Goal: Task Accomplishment & Management: Manage account settings

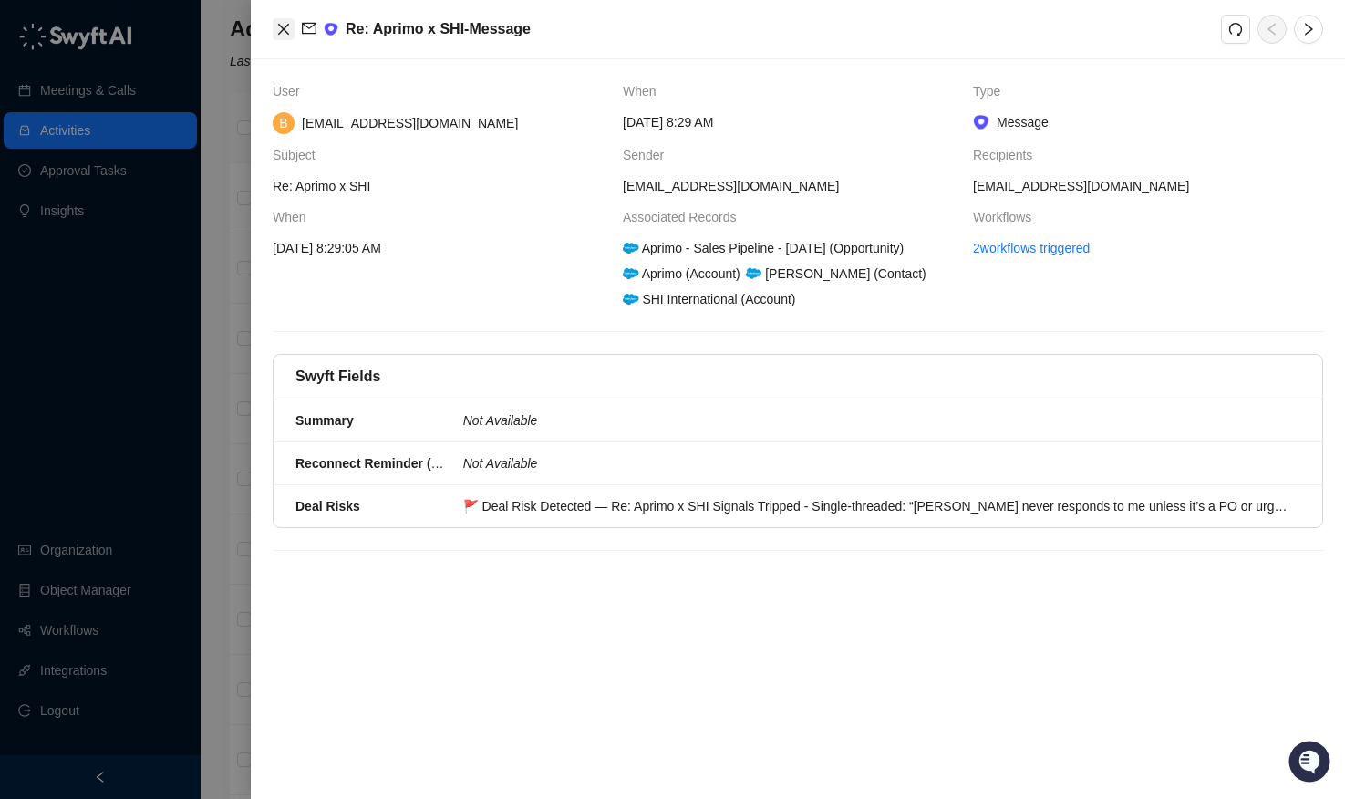
click at [280, 32] on icon "close" at bounding box center [283, 29] width 11 height 11
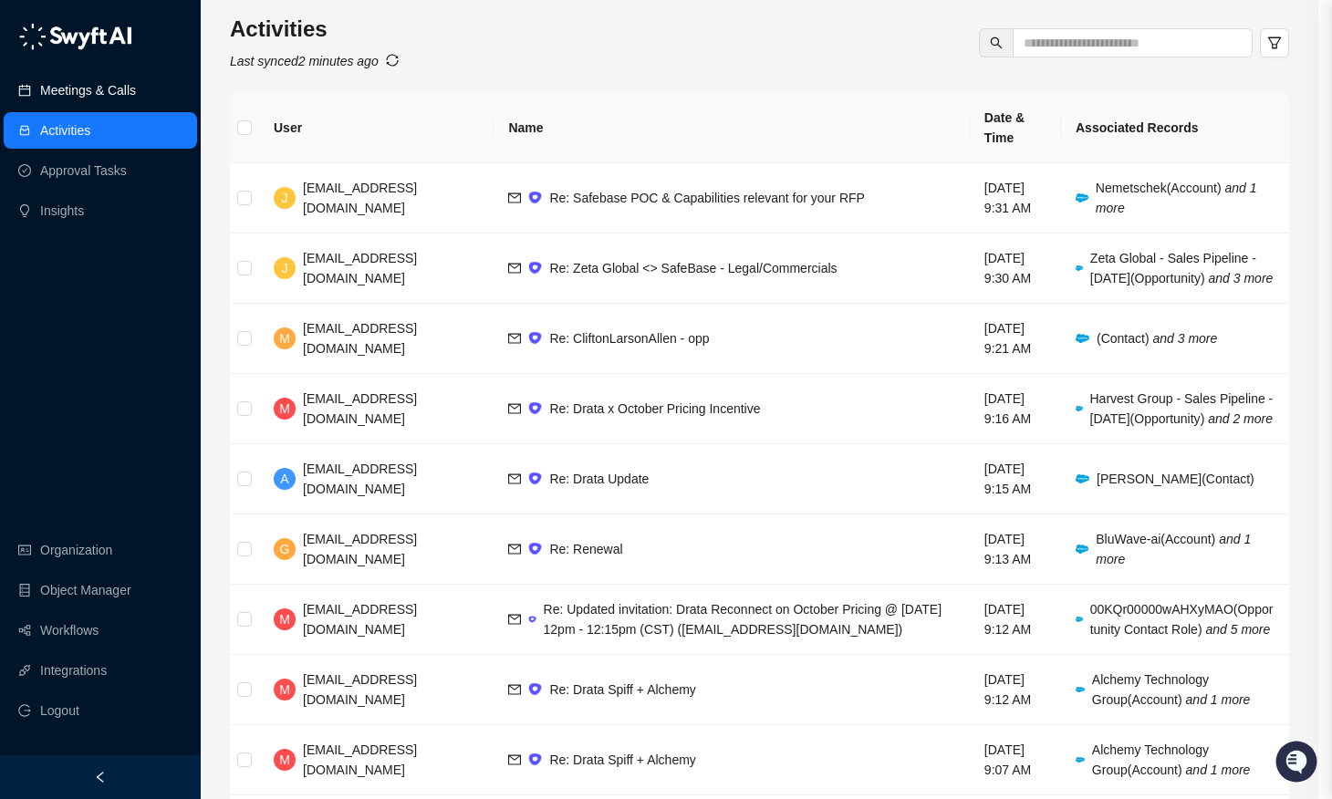
click at [99, 107] on link "Meetings & Calls" at bounding box center [88, 90] width 96 height 36
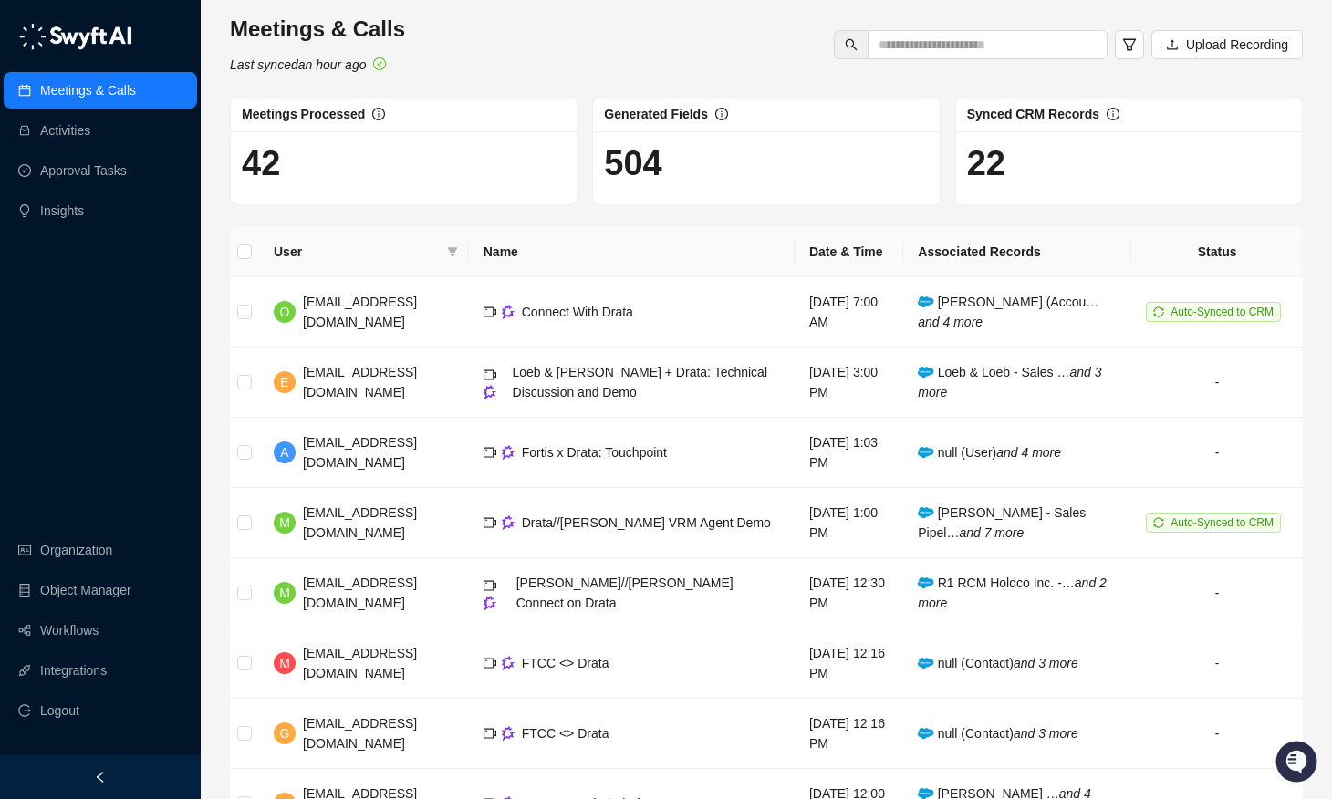
click at [100, 95] on link "Meetings & Calls" at bounding box center [88, 90] width 96 height 36
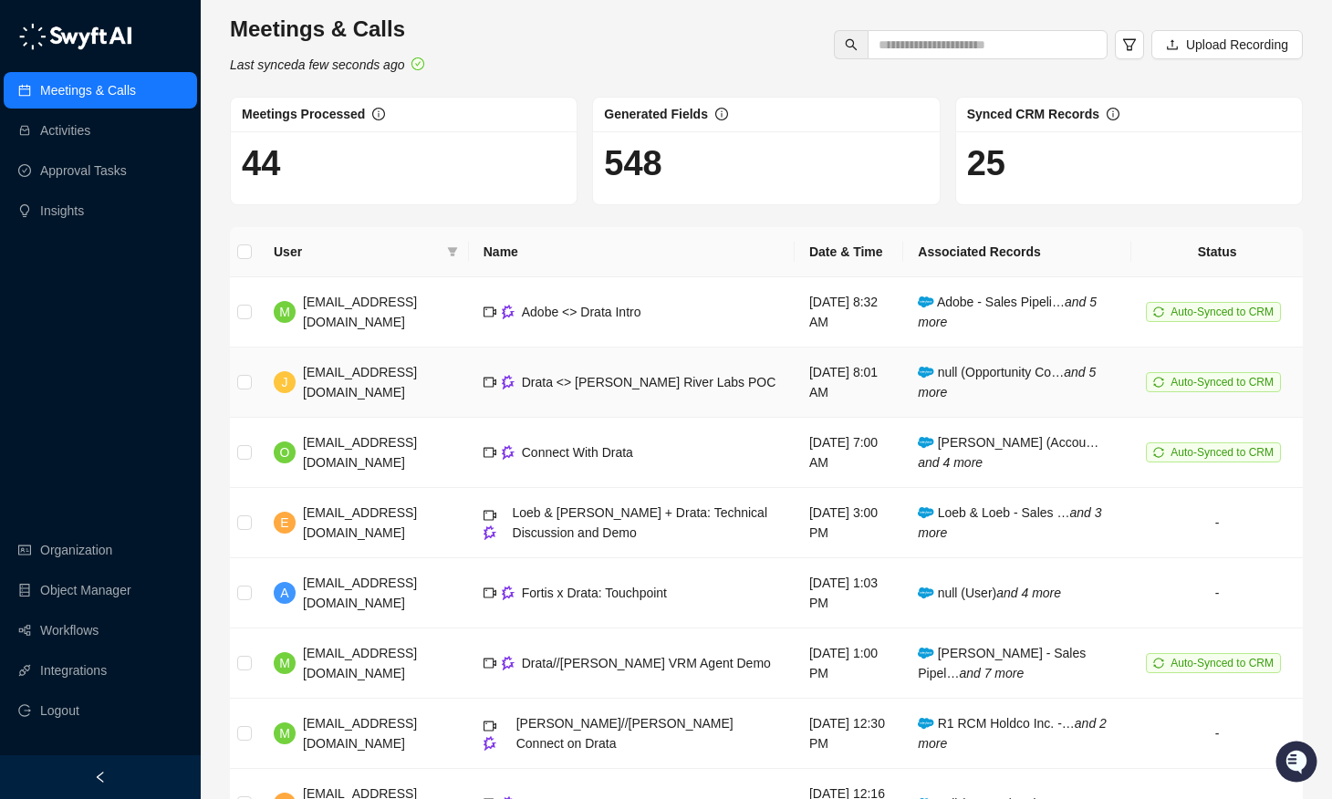
click at [531, 399] on td "Drata <> [PERSON_NAME] River Labs POC" at bounding box center [632, 383] width 326 height 70
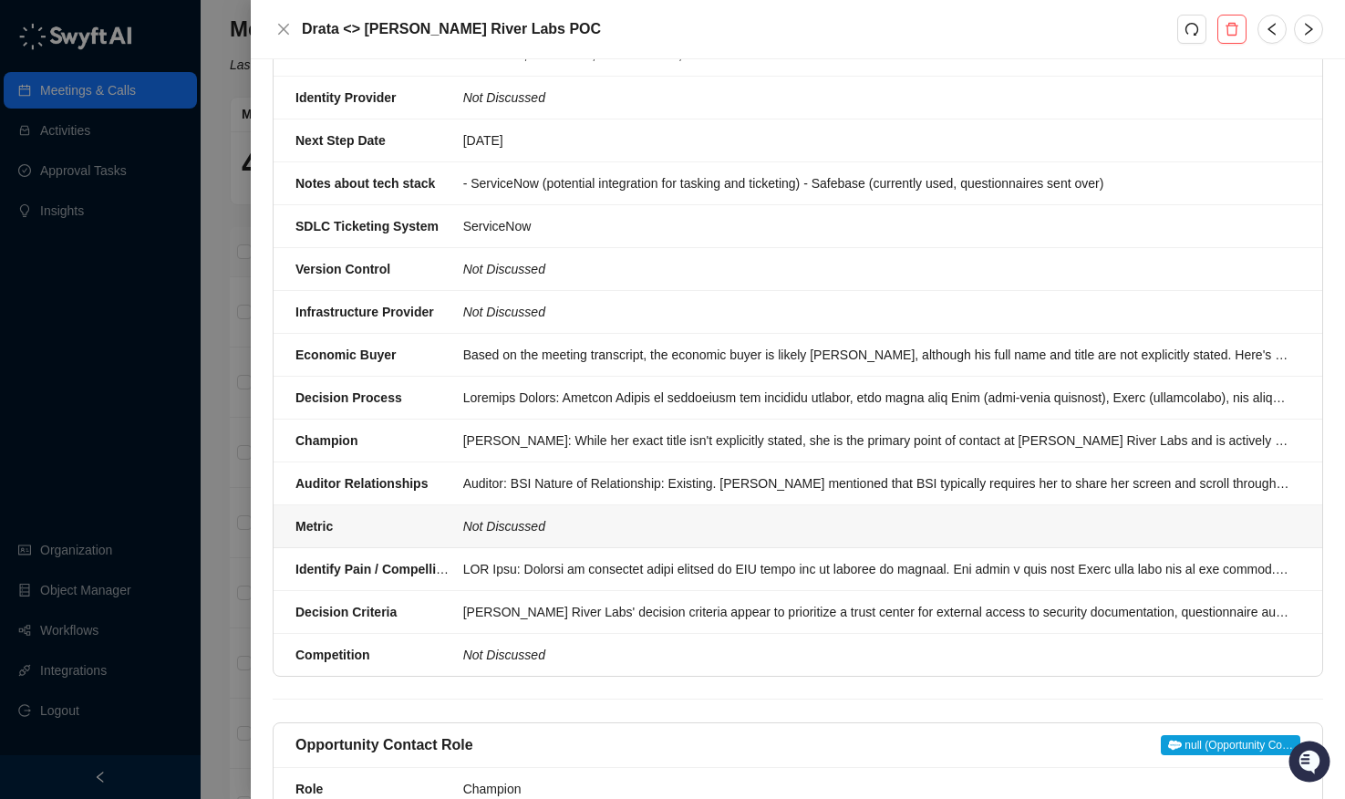
scroll to position [823, 0]
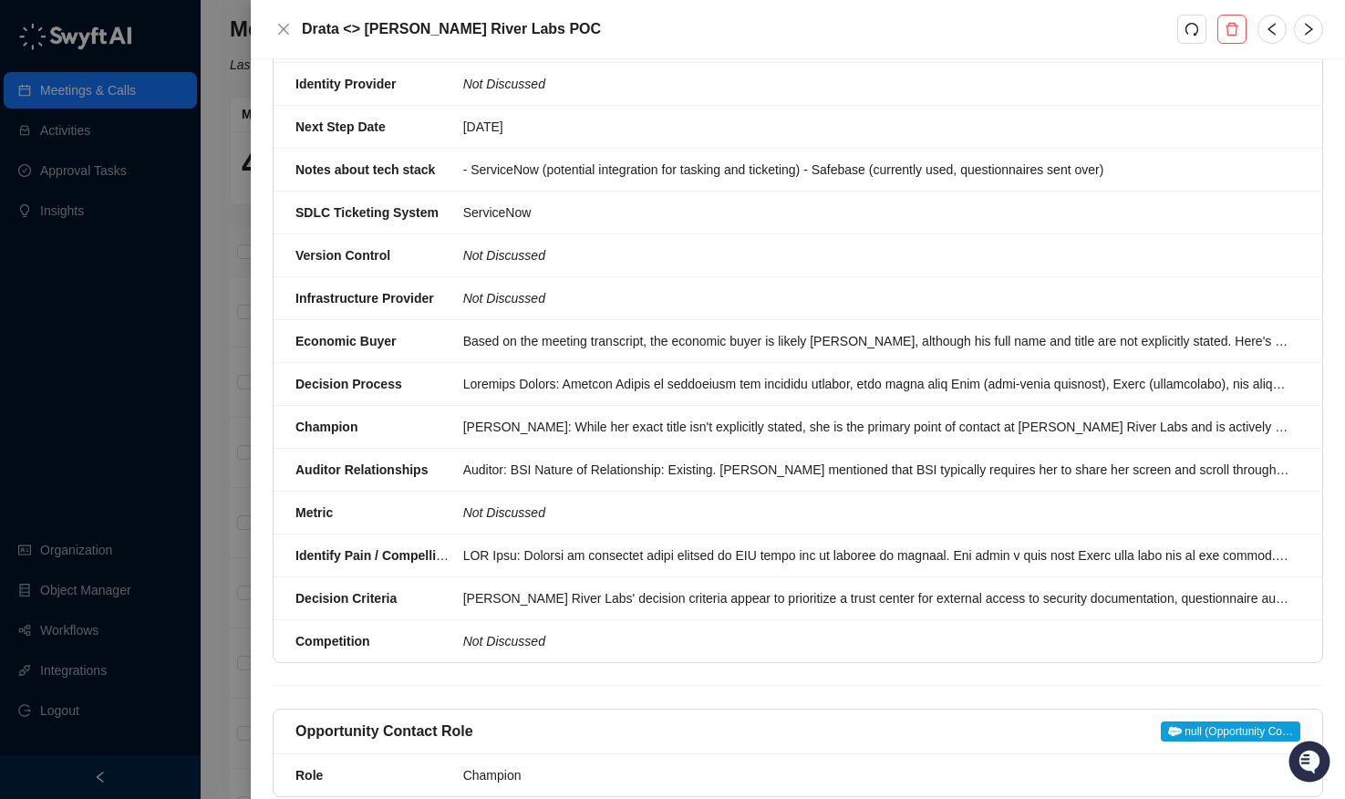
click at [121, 362] on div at bounding box center [672, 399] width 1345 height 799
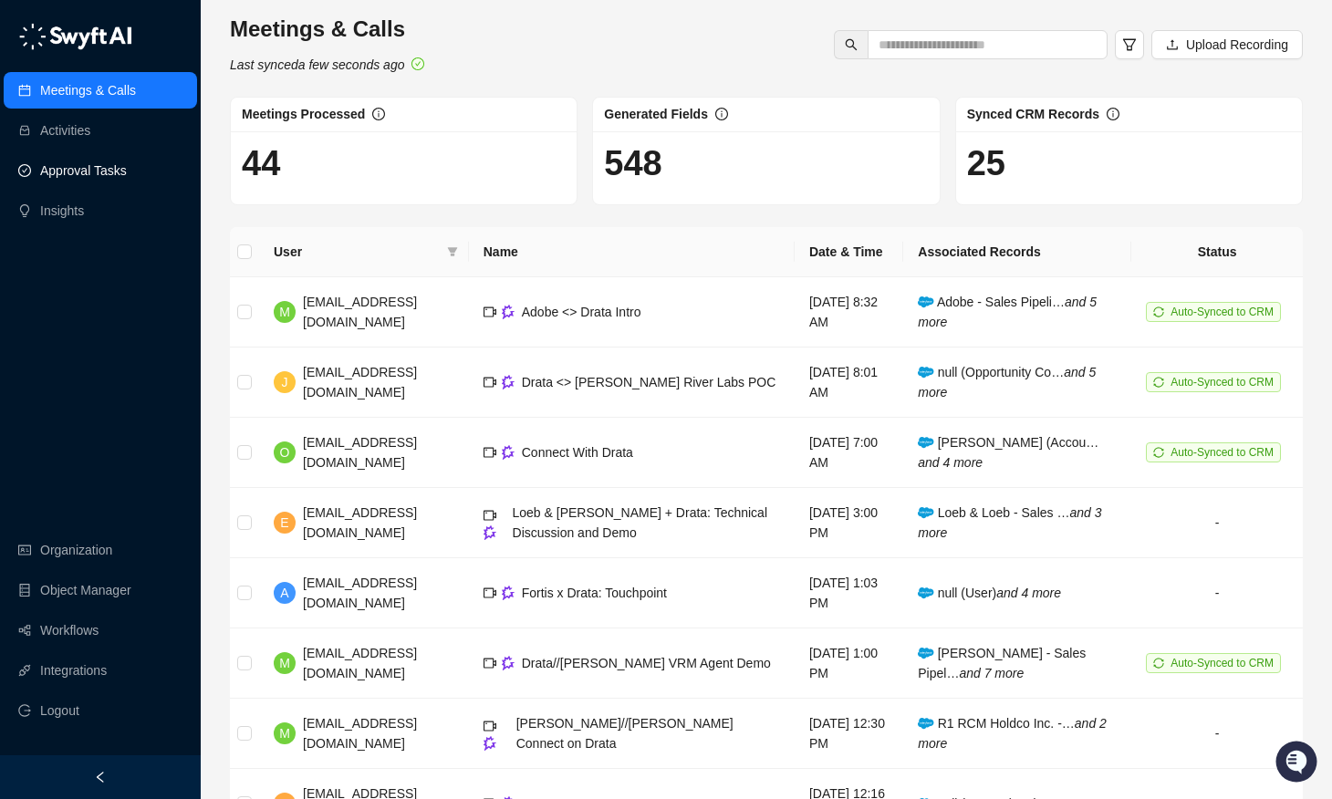
click at [88, 167] on link "Approval Tasks" at bounding box center [83, 170] width 87 height 36
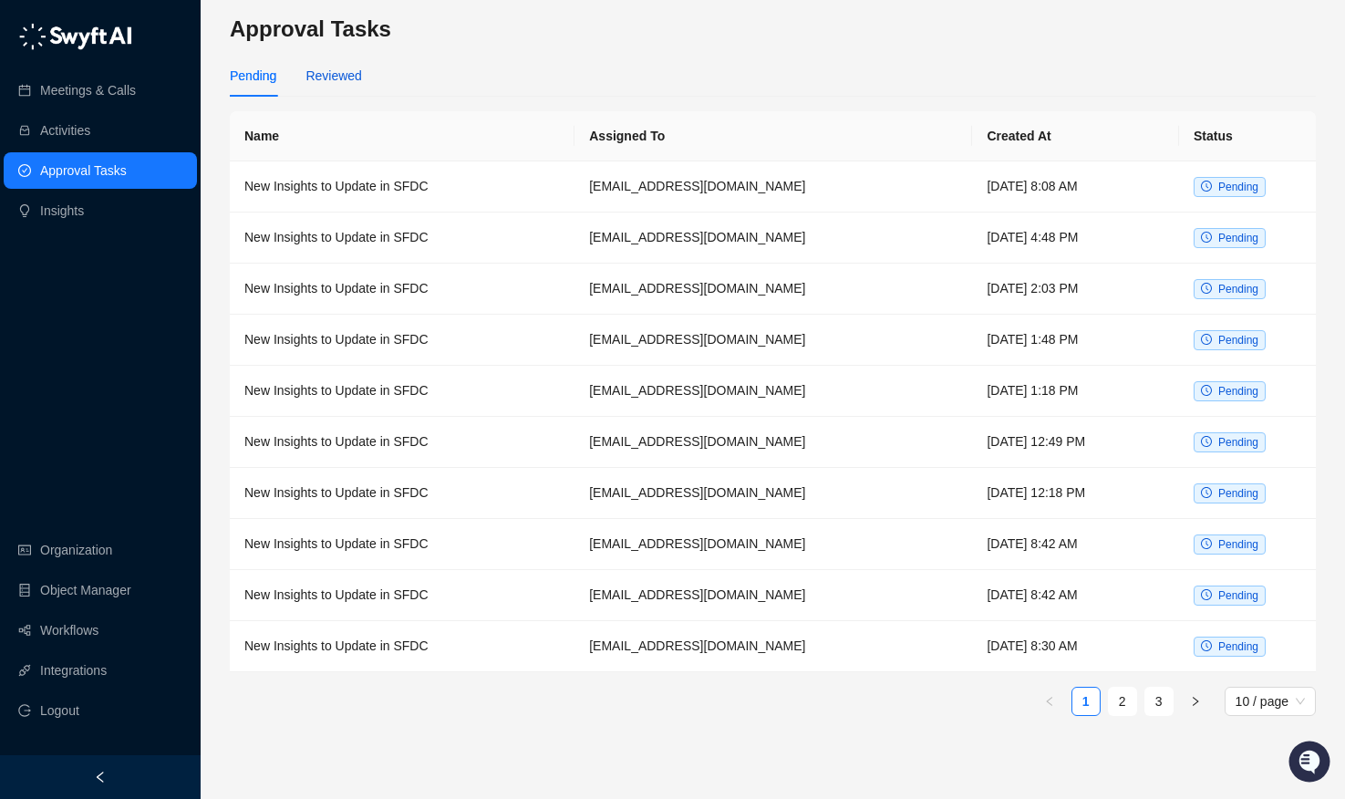
click at [359, 67] on div "Reviewed" at bounding box center [334, 76] width 56 height 20
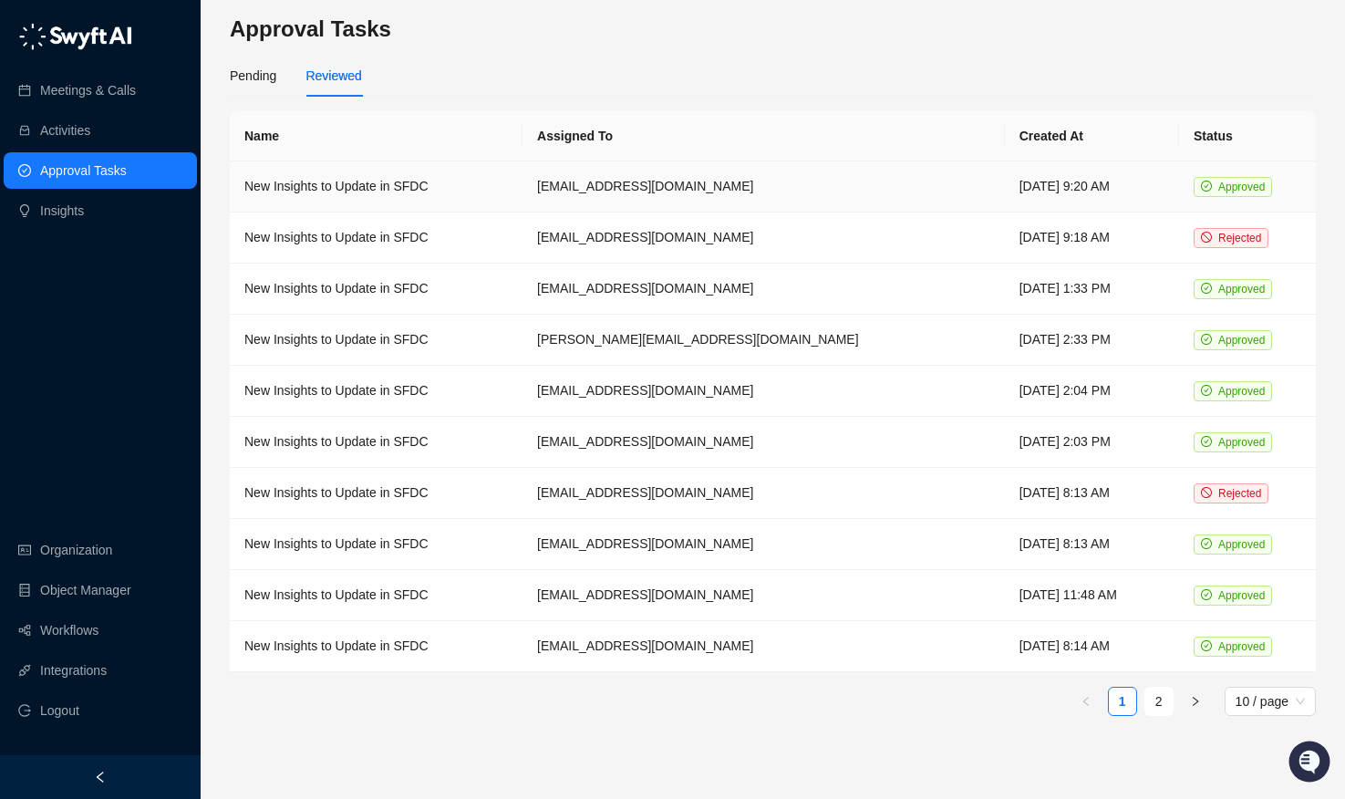
click at [446, 182] on td "New Insights to Update in SFDC" at bounding box center [376, 186] width 293 height 51
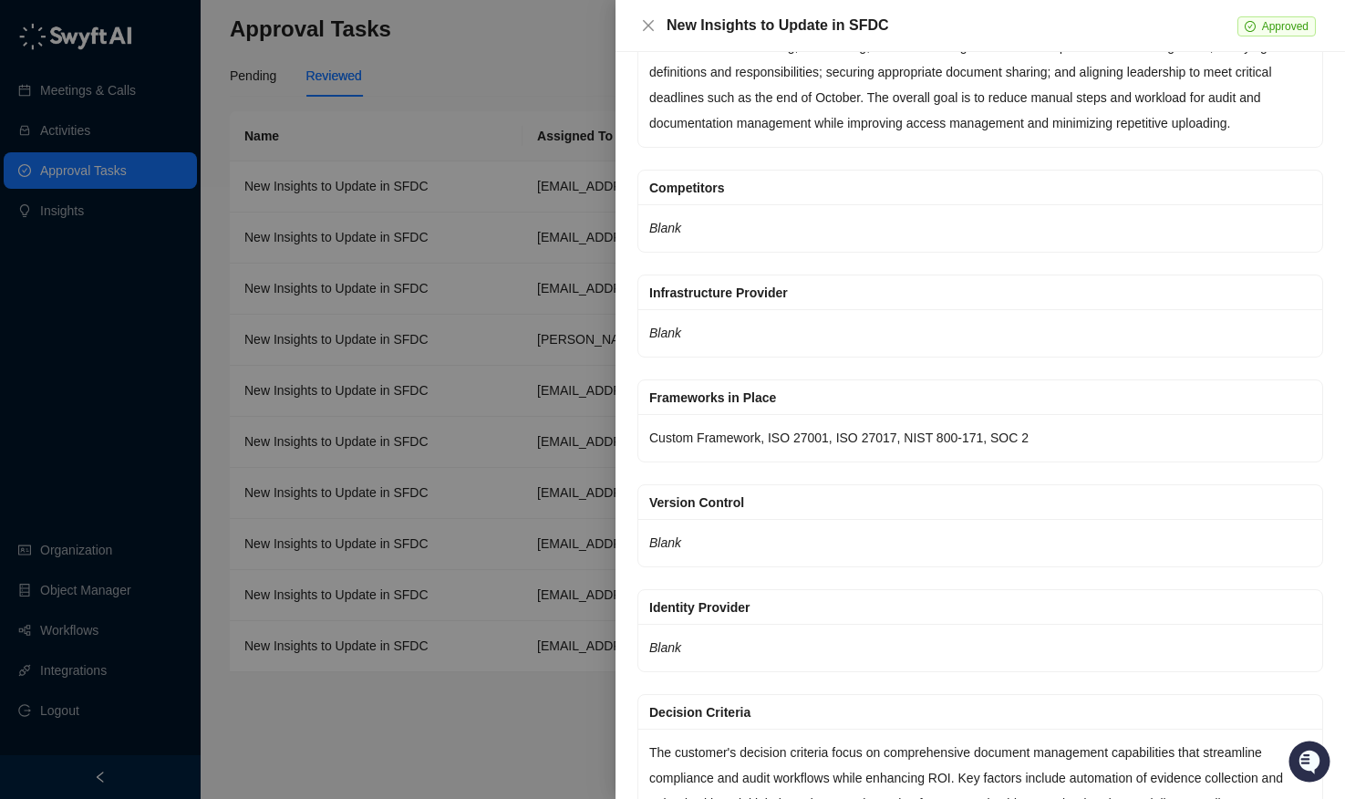
scroll to position [4664, 0]
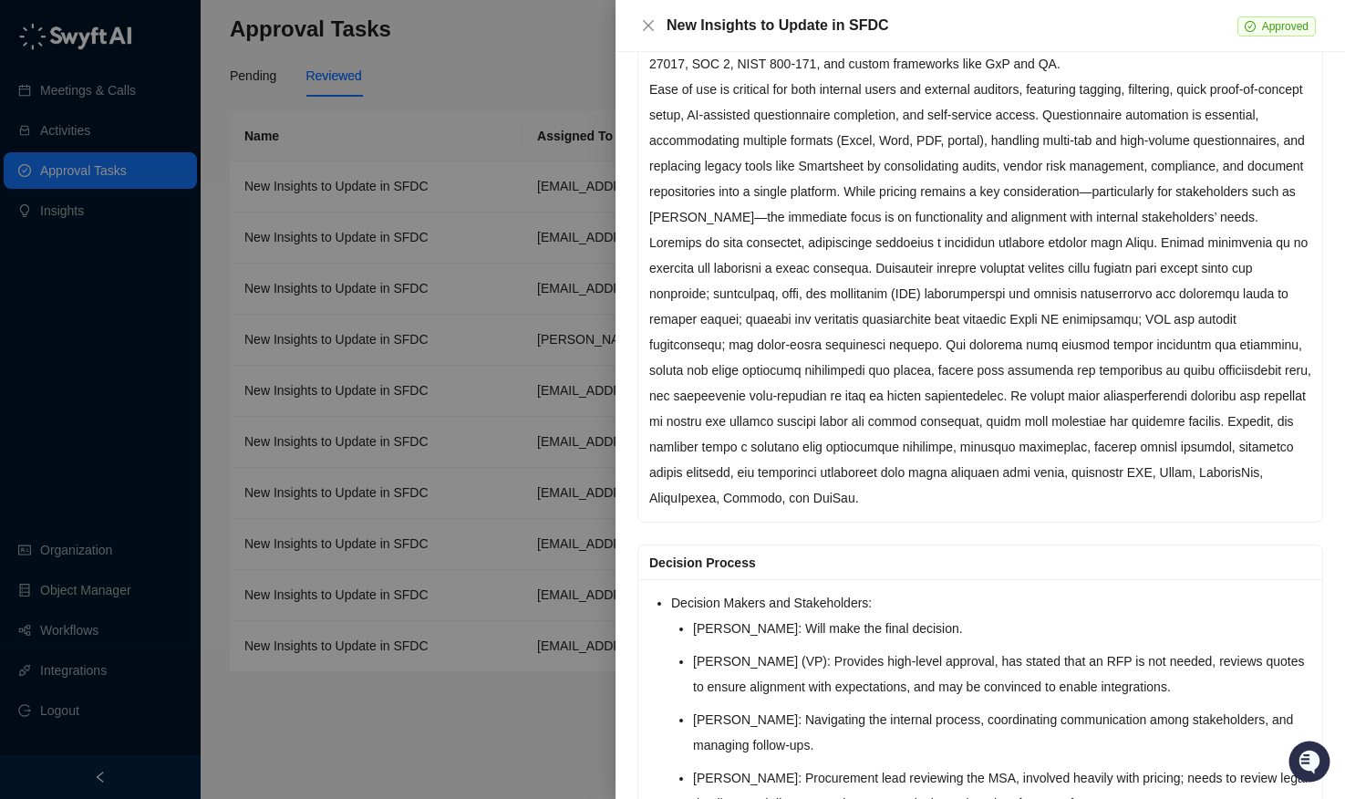
click at [451, 704] on div at bounding box center [672, 399] width 1345 height 799
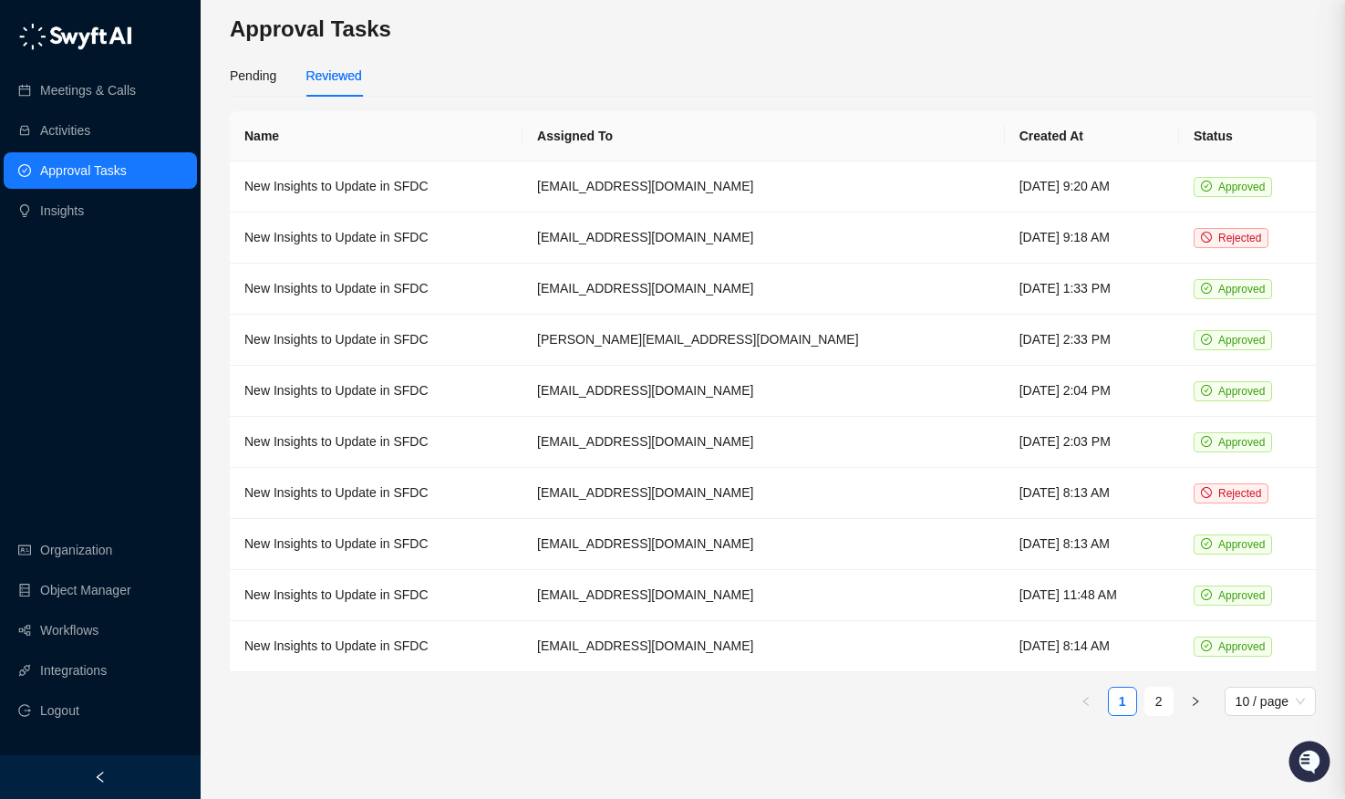
click at [480, 715] on div at bounding box center [672, 399] width 1345 height 799
click at [68, 99] on link "Meetings & Calls" at bounding box center [88, 90] width 96 height 36
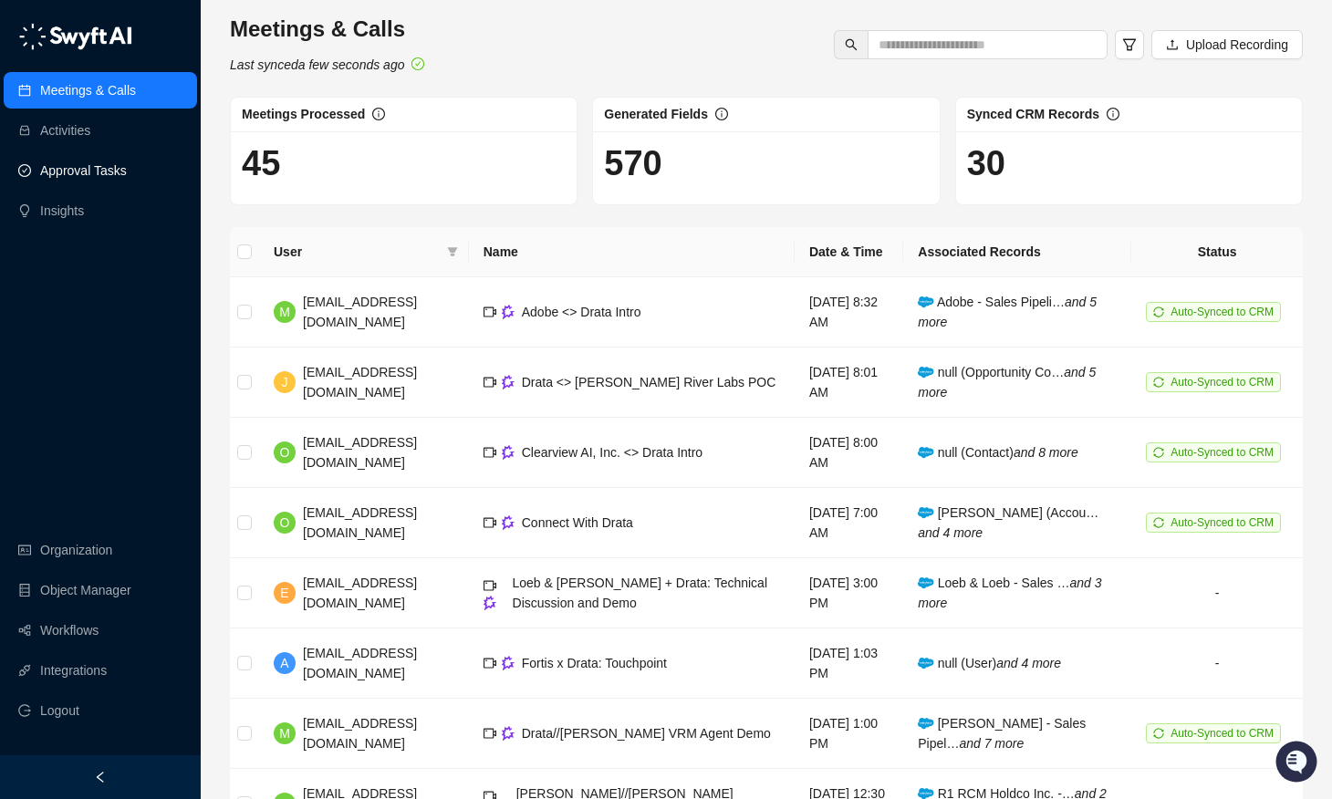
click at [83, 172] on link "Approval Tasks" at bounding box center [83, 170] width 87 height 36
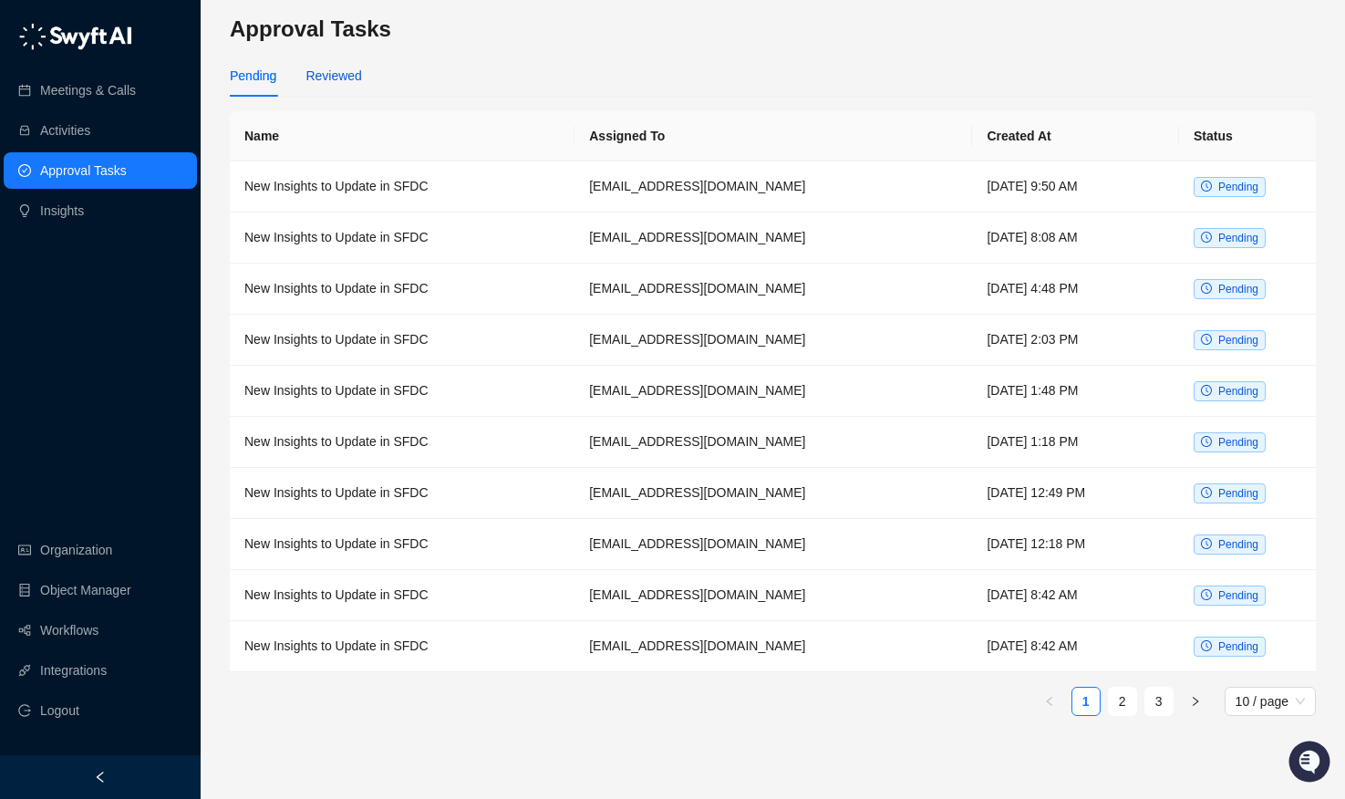
click at [348, 83] on div "Reviewed" at bounding box center [334, 76] width 56 height 20
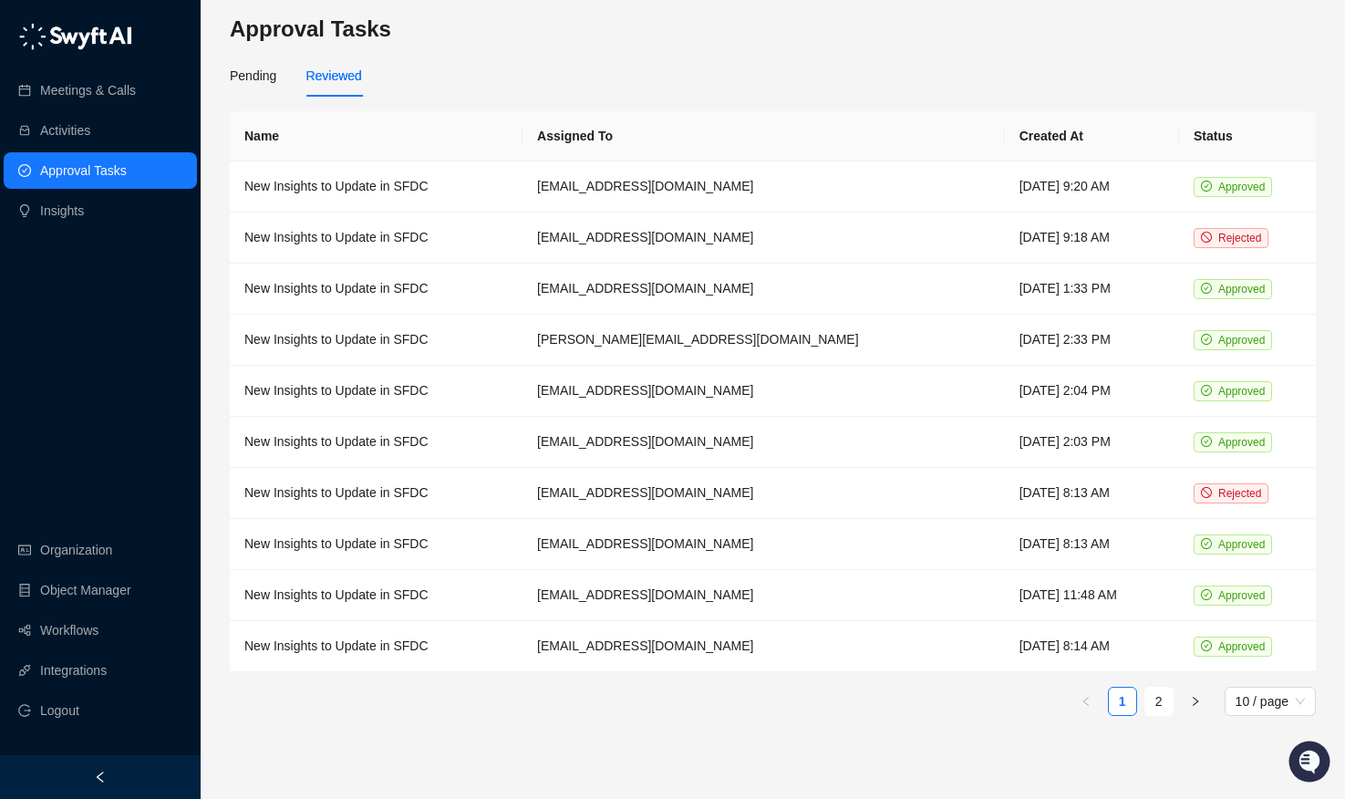
click at [629, 55] on div "Pending Reviewed" at bounding box center [773, 76] width 1086 height 42
click at [516, 143] on th "Name" at bounding box center [376, 136] width 293 height 50
click at [446, 250] on td "New Insights to Update in SFDC" at bounding box center [376, 238] width 293 height 51
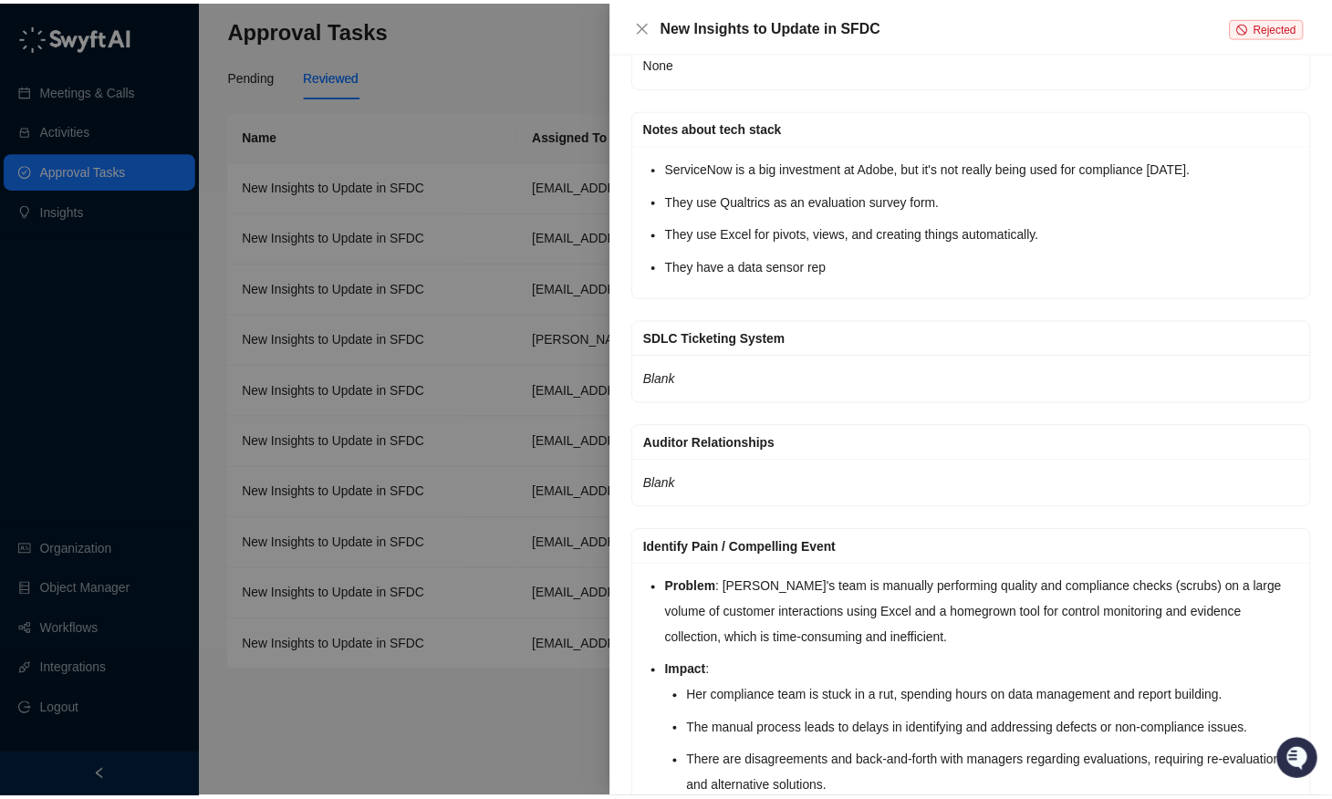
scroll to position [975, 0]
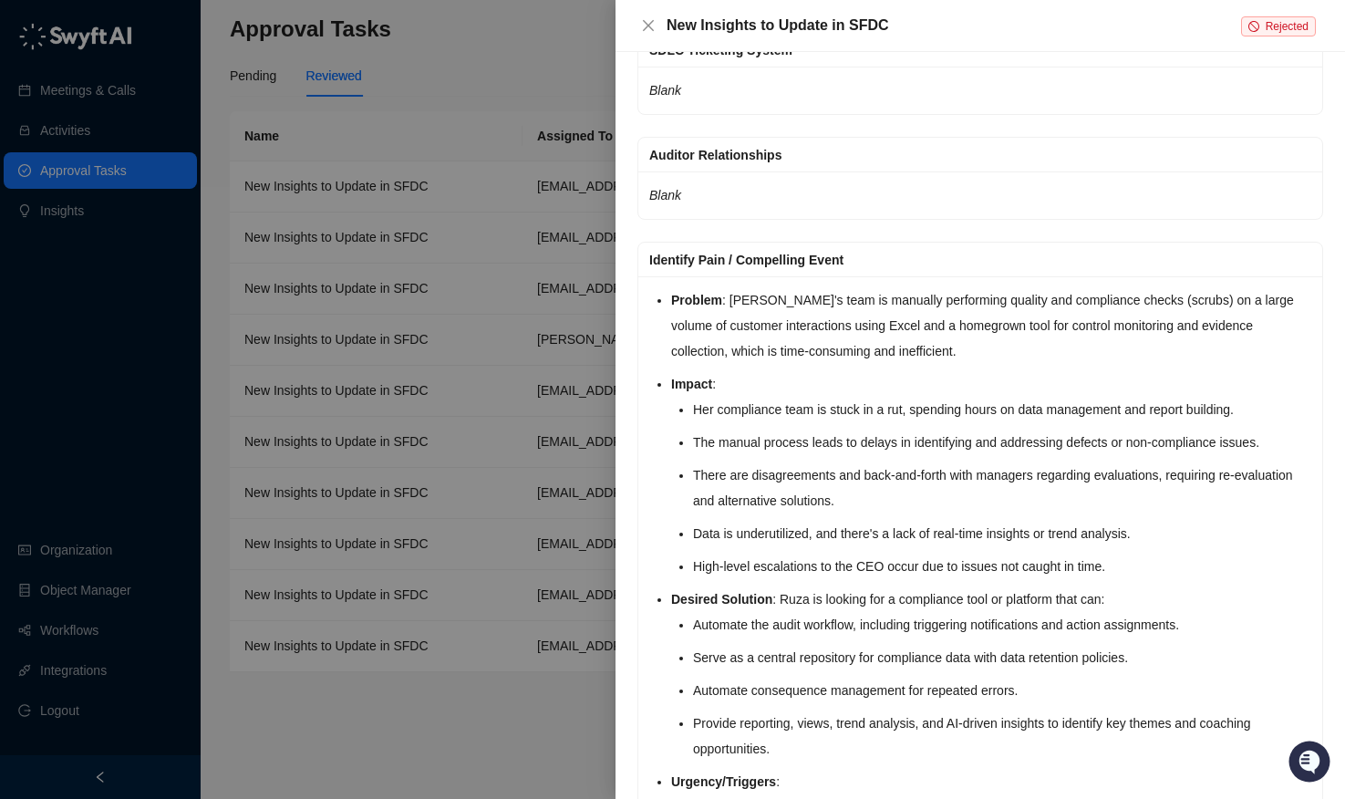
click at [513, 674] on div at bounding box center [672, 399] width 1345 height 799
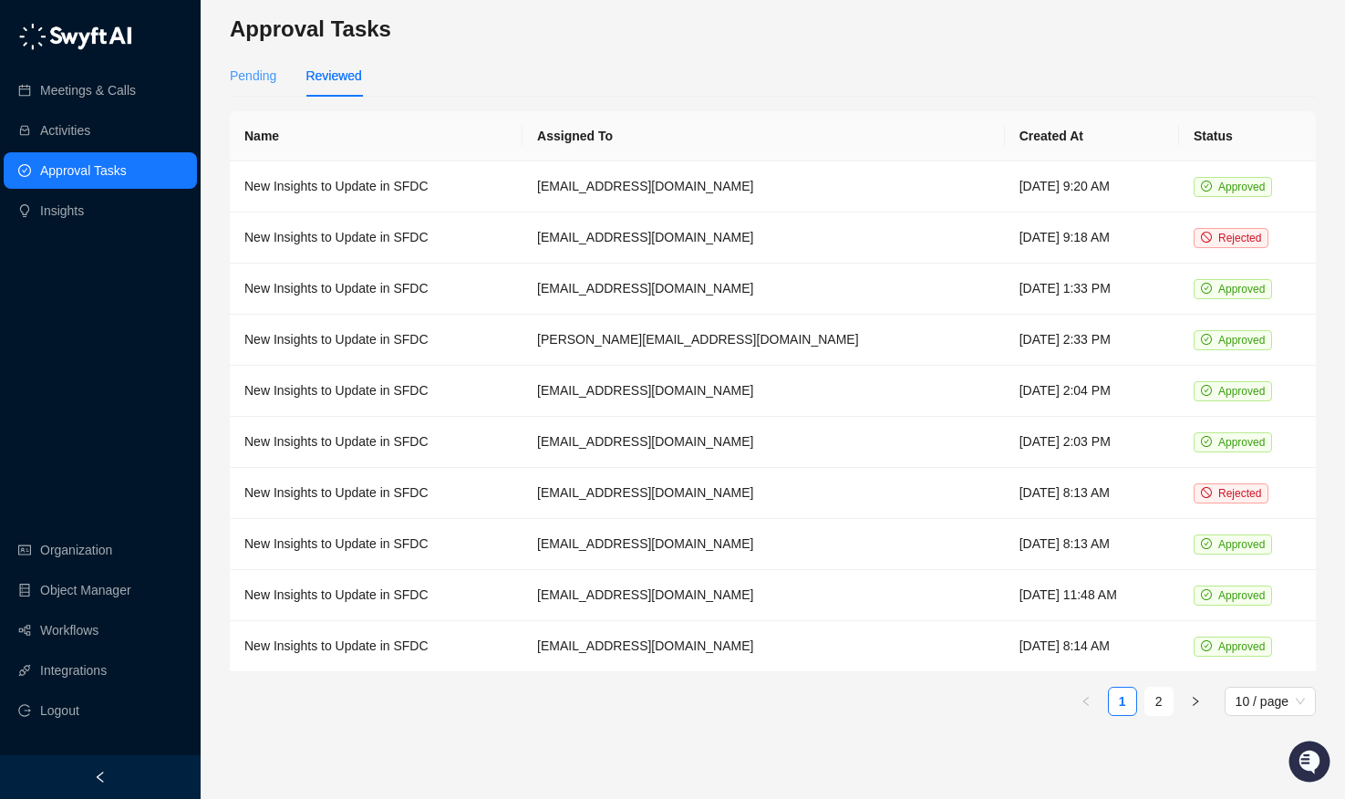
click at [273, 87] on div "Pending" at bounding box center [253, 76] width 47 height 42
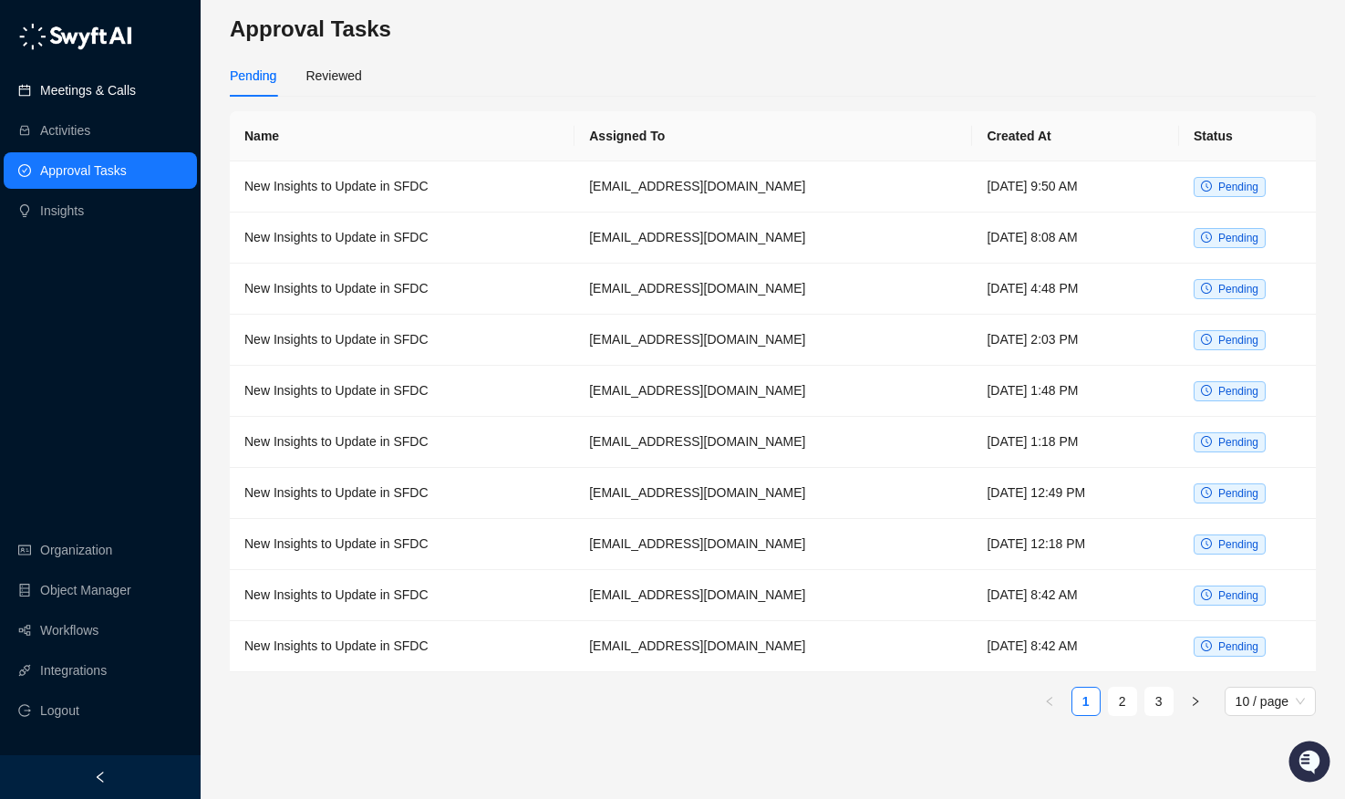
click at [40, 88] on link "Meetings & Calls" at bounding box center [88, 90] width 96 height 36
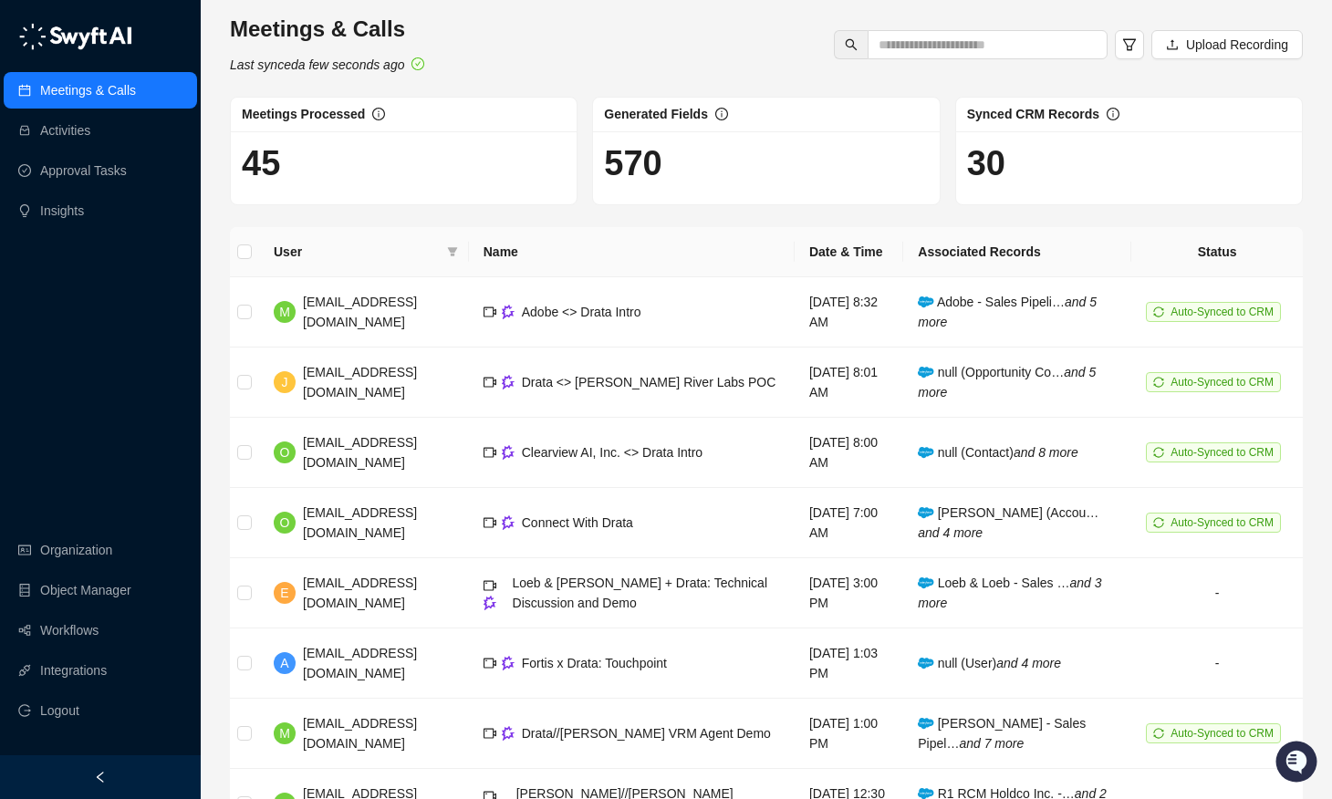
click at [507, 52] on div "Meetings & Calls Last synced a few seconds ago Upload Recording" at bounding box center [766, 45] width 1084 height 60
click at [556, 51] on div "Meetings & Calls Last synced a few seconds ago Upload Recording" at bounding box center [766, 45] width 1084 height 60
click at [141, 406] on div "Meetings & Calls Activities Approval Tasks Insights Organization Object Manager…" at bounding box center [100, 377] width 201 height 755
click at [86, 626] on link "Workflows" at bounding box center [69, 630] width 58 height 36
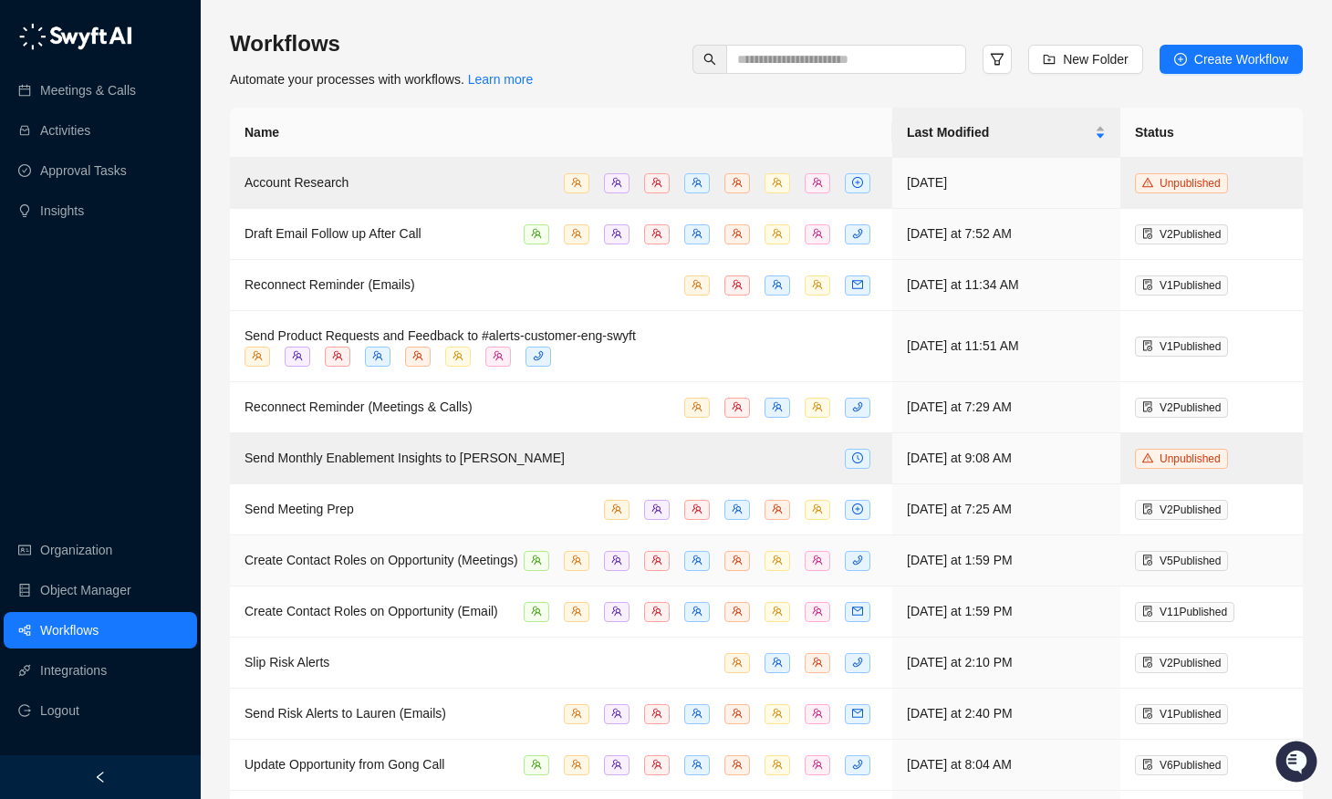
scroll to position [122, 0]
